Goal: Information Seeking & Learning: Learn about a topic

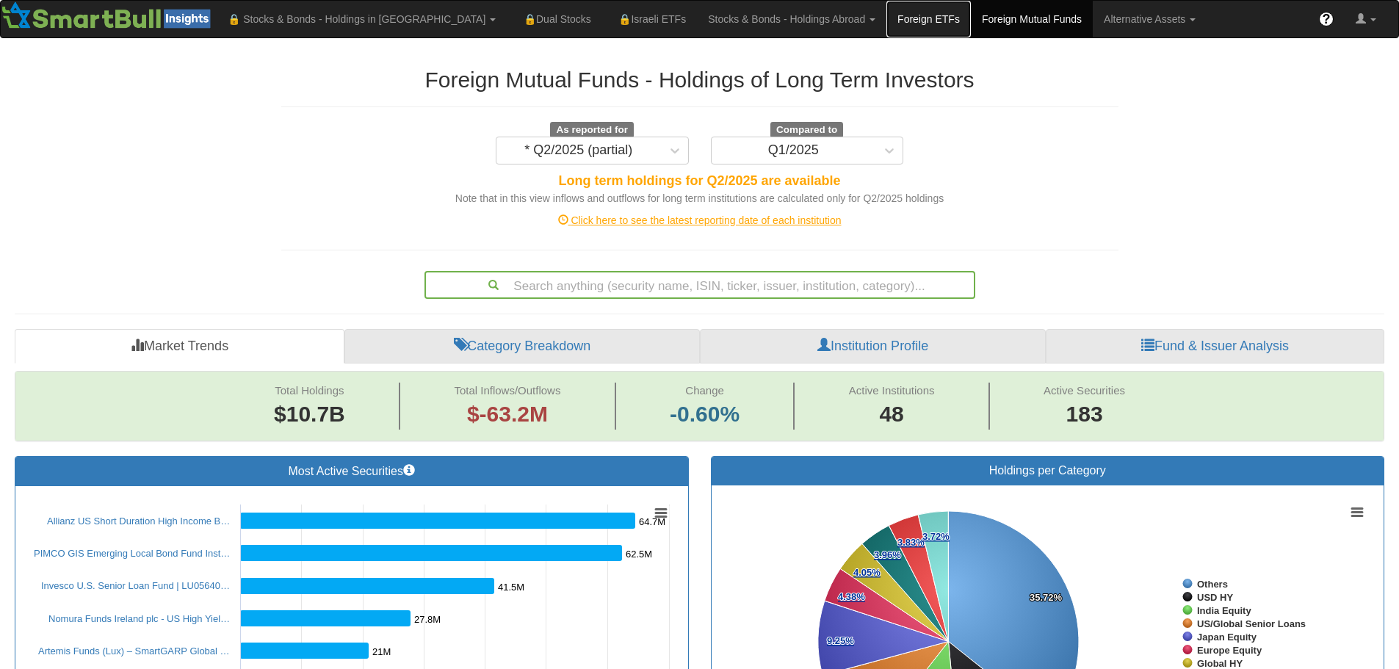
click at [886, 19] on link "Foreign ETFs" at bounding box center [928, 19] width 84 height 37
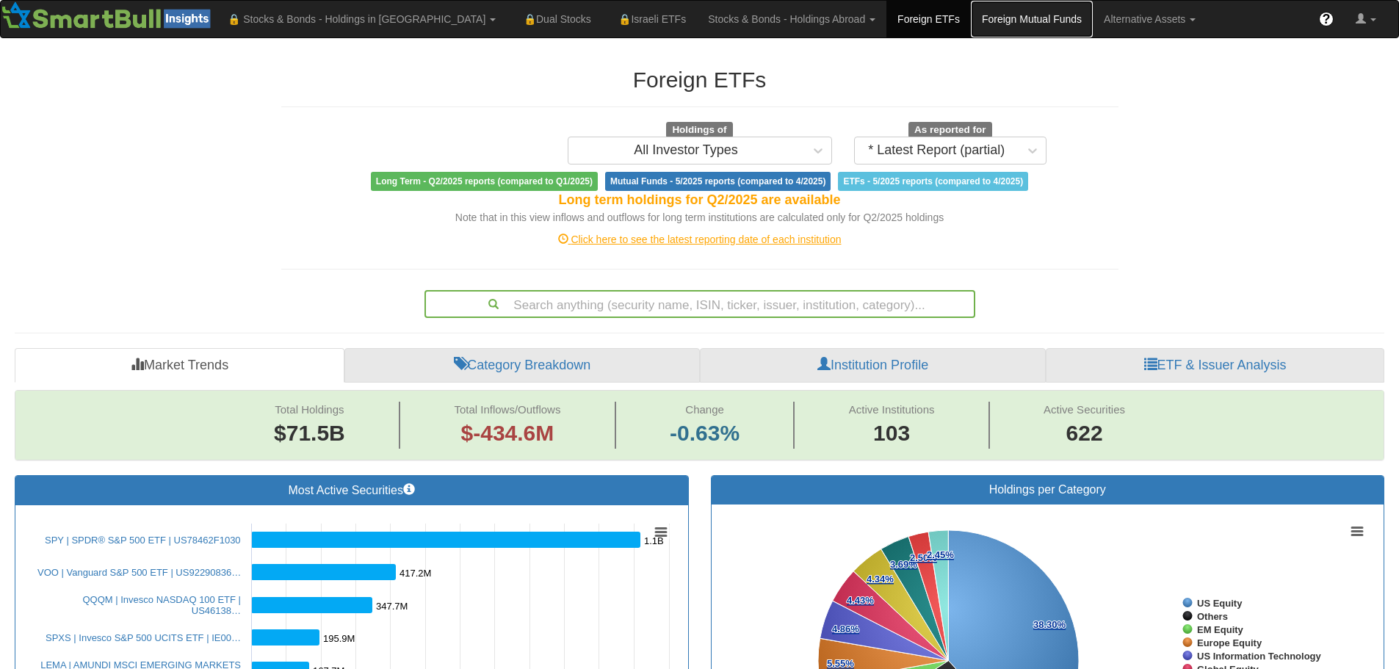
click at [971, 21] on link "Foreign Mutual Funds" at bounding box center [1032, 19] width 122 height 37
